Goal: Information Seeking & Learning: Learn about a topic

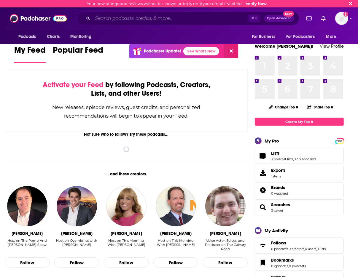
click at [178, 17] on input "Search podcasts, credits, & more..." at bounding box center [170, 18] width 156 height 9
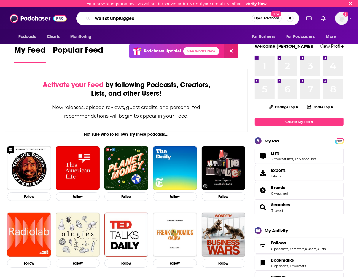
type input "wall st unplugged"
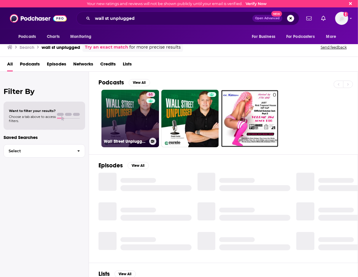
click at [152, 112] on div "65" at bounding box center [151, 115] width 10 height 46
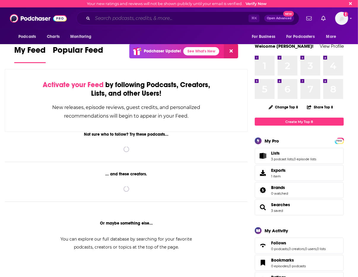
click at [155, 16] on input "Search podcasts, credits, & more..." at bounding box center [170, 18] width 156 height 9
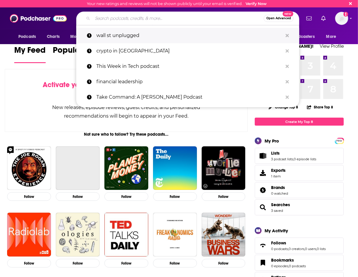
click at [149, 34] on p "wall st unplugged" at bounding box center [189, 35] width 186 height 15
type input "wall st unplugged"
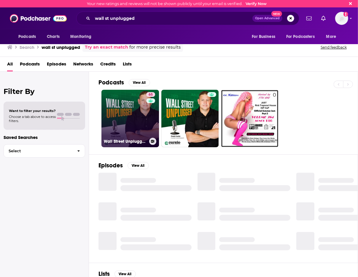
click at [146, 111] on div "65" at bounding box center [151, 115] width 10 height 46
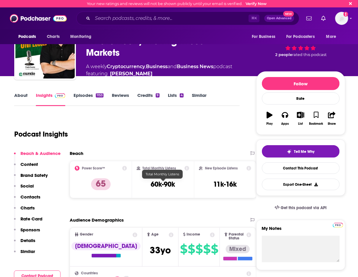
scroll to position [27, 0]
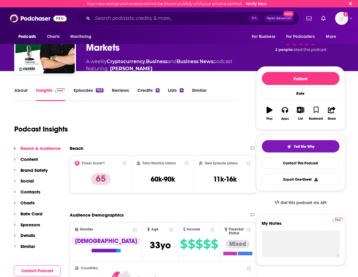
click at [186, 162] on icon at bounding box center [186, 163] width 5 height 5
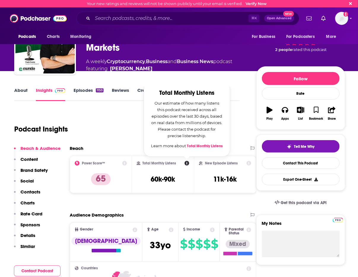
click at [202, 146] on link "Total Monthly Listens" at bounding box center [205, 146] width 36 height 5
